Goal: Task Accomplishment & Management: Complete application form

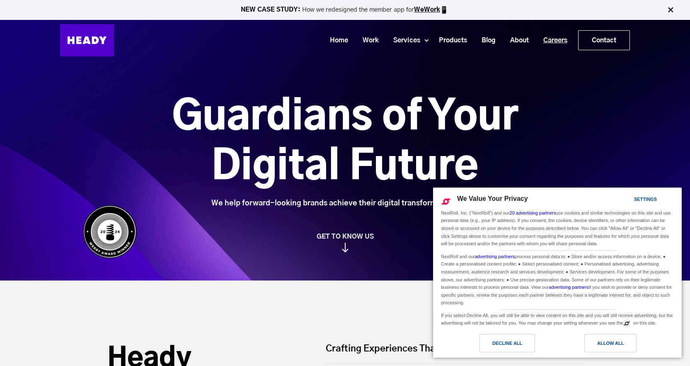
click at [557, 39] on link "Careers" at bounding box center [552, 40] width 39 height 15
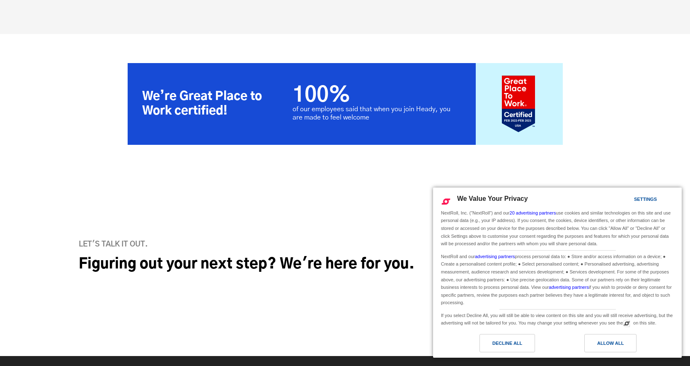
scroll to position [1756, 0]
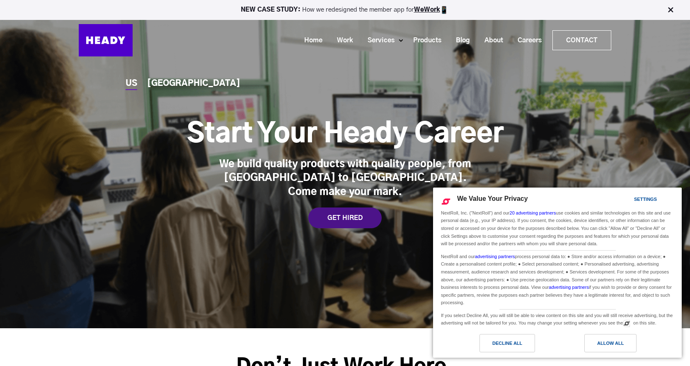
click at [323, 211] on div "GET HIRED" at bounding box center [344, 217] width 73 height 21
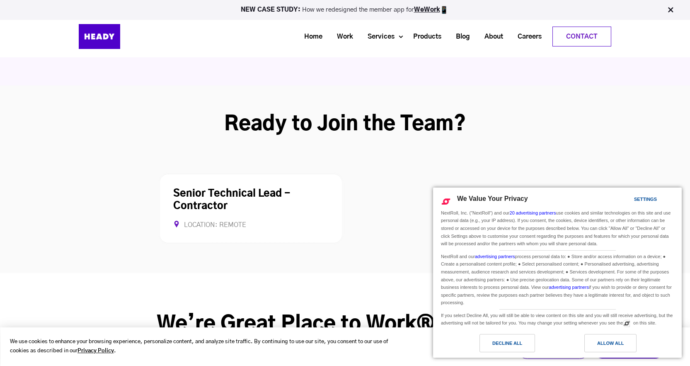
scroll to position [2059, 0]
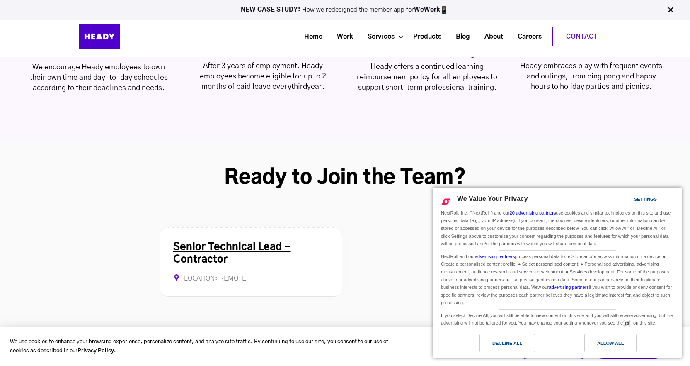
click at [245, 242] on link "Senior Technical Lead - Contractor" at bounding box center [231, 253] width 117 height 22
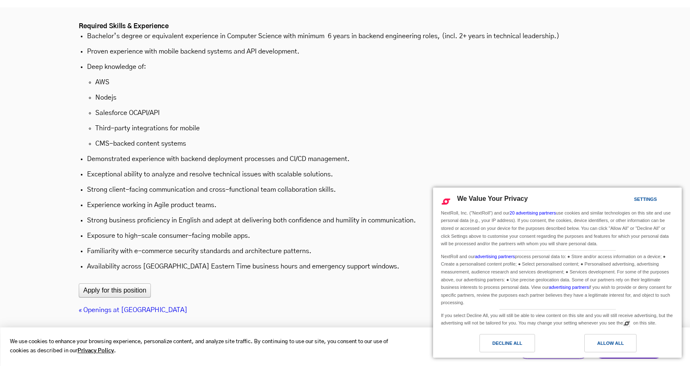
scroll to position [2746, 0]
